Goal: Task Accomplishment & Management: Use online tool/utility

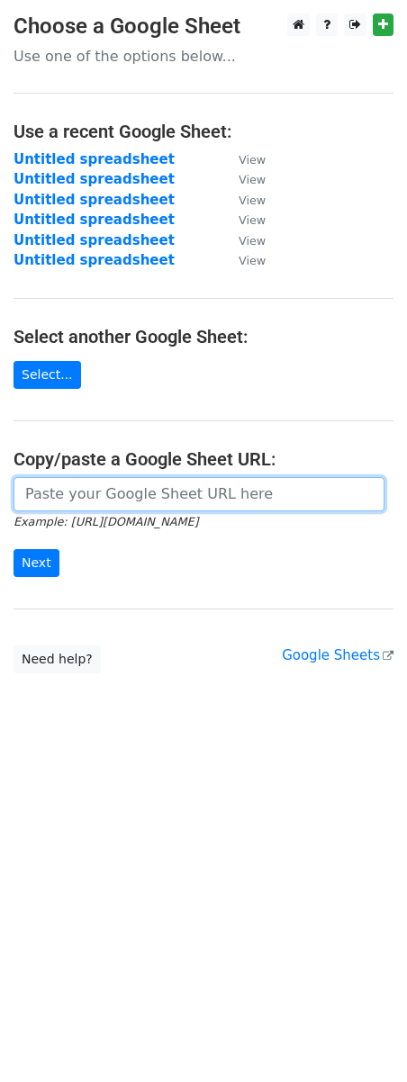
click at [98, 490] on input "url" at bounding box center [199, 494] width 371 height 34
paste input "[URL][DOMAIN_NAME]"
type input "[URL][DOMAIN_NAME]"
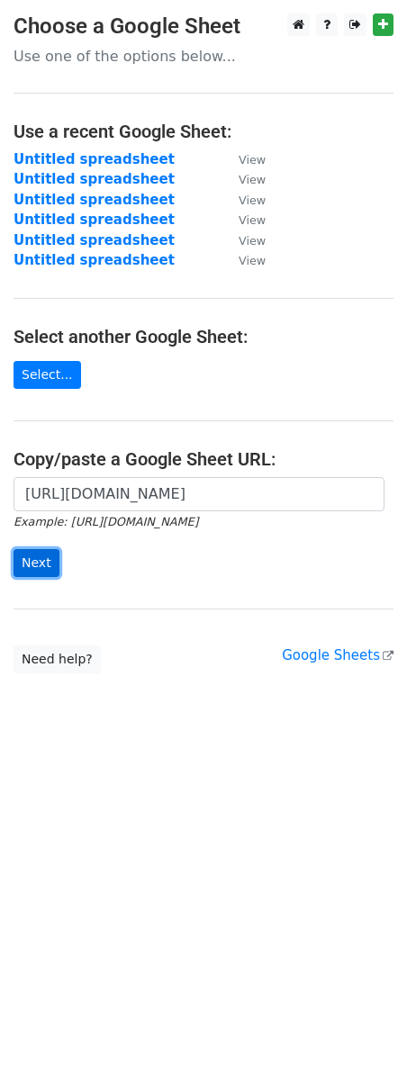
click at [23, 577] on input "Next" at bounding box center [37, 563] width 46 height 28
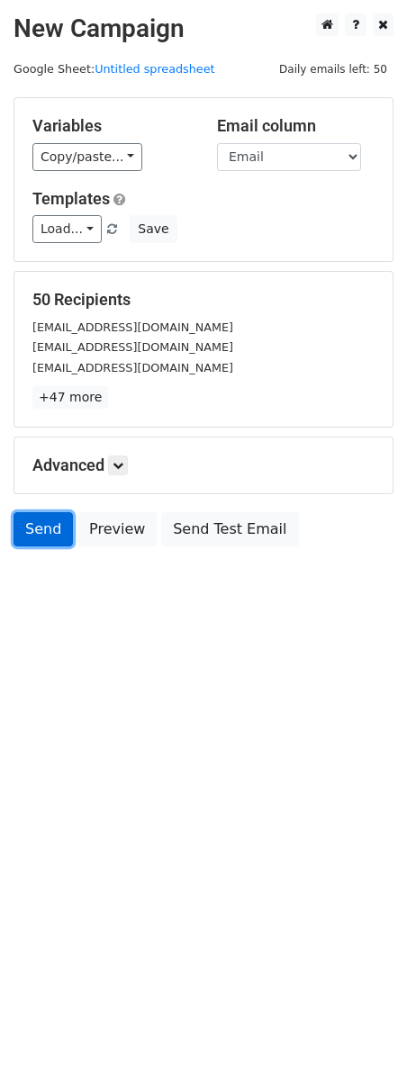
click at [43, 530] on link "Send" at bounding box center [43, 529] width 59 height 34
